Goal: Task Accomplishment & Management: Use online tool/utility

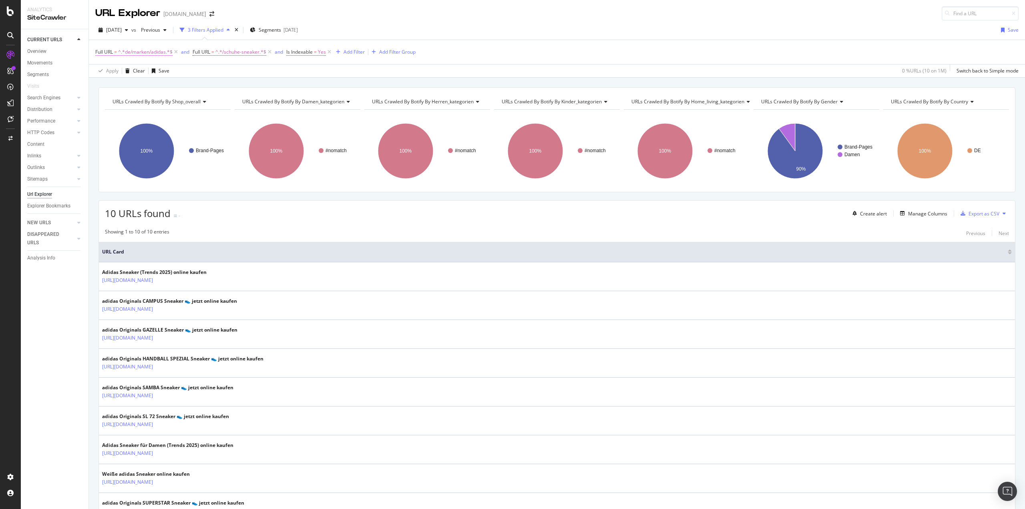
click at [155, 53] on span "^.*de/marken/adidas.*$" at bounding box center [145, 51] width 54 height 11
click at [159, 87] on input "de/marken/adidas" at bounding box center [140, 85] width 76 height 13
click at [161, 85] on input "de/marken/adidas" at bounding box center [140, 85] width 76 height 13
type input "de/marken/adidas/"
click at [182, 103] on div "Apply" at bounding box center [184, 102] width 12 height 7
